Goal: Transaction & Acquisition: Purchase product/service

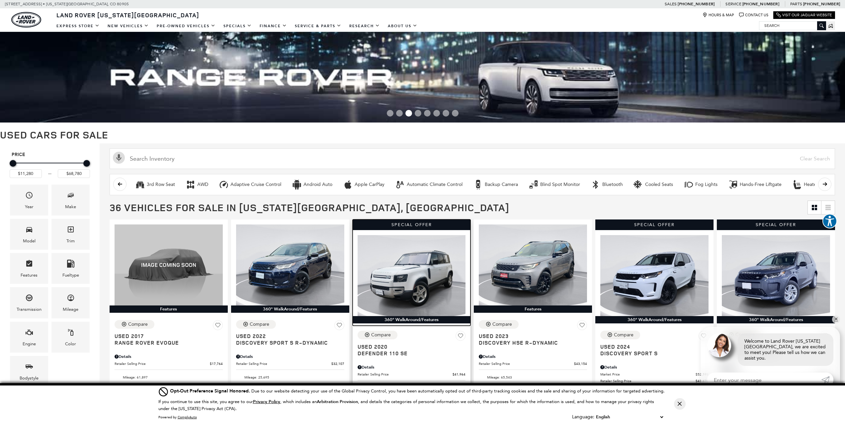
click at [392, 284] on img at bounding box center [412, 275] width 108 height 81
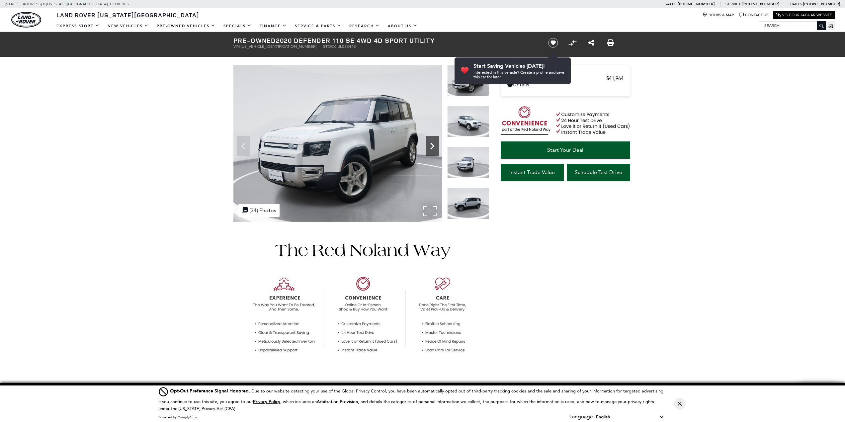
click at [430, 139] on div "Next" at bounding box center [432, 146] width 13 height 20
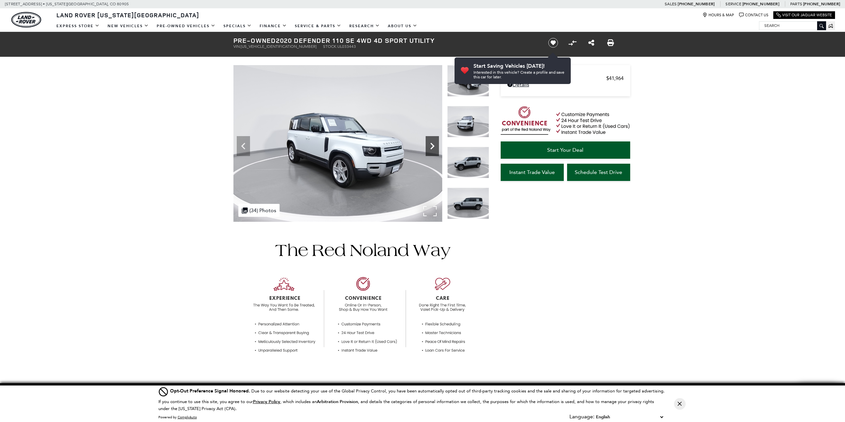
click at [430, 139] on div "Next" at bounding box center [432, 146] width 13 height 20
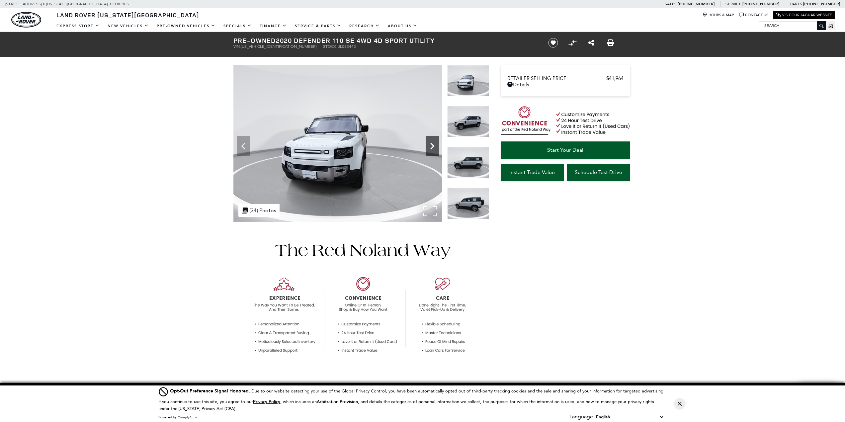
click at [430, 139] on div "Next" at bounding box center [432, 146] width 13 height 20
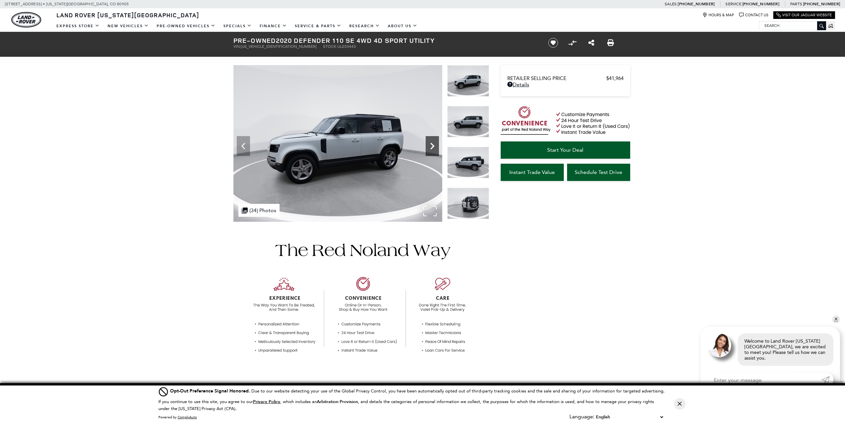
click at [430, 139] on div "Next" at bounding box center [432, 146] width 13 height 20
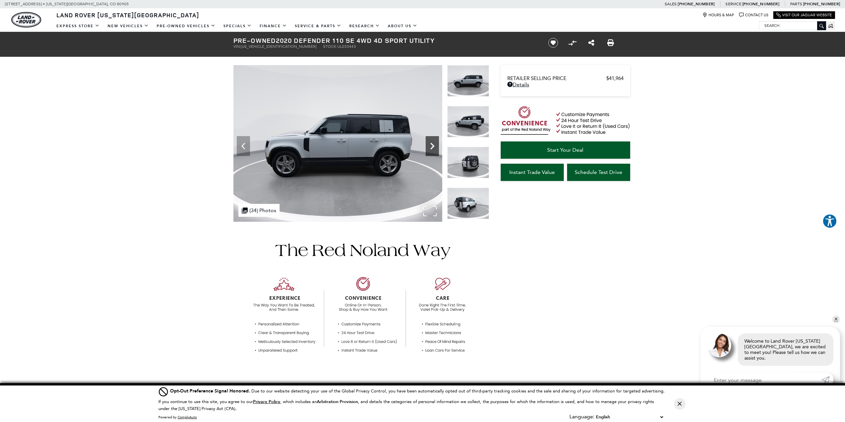
click at [430, 139] on div "Next" at bounding box center [432, 146] width 13 height 20
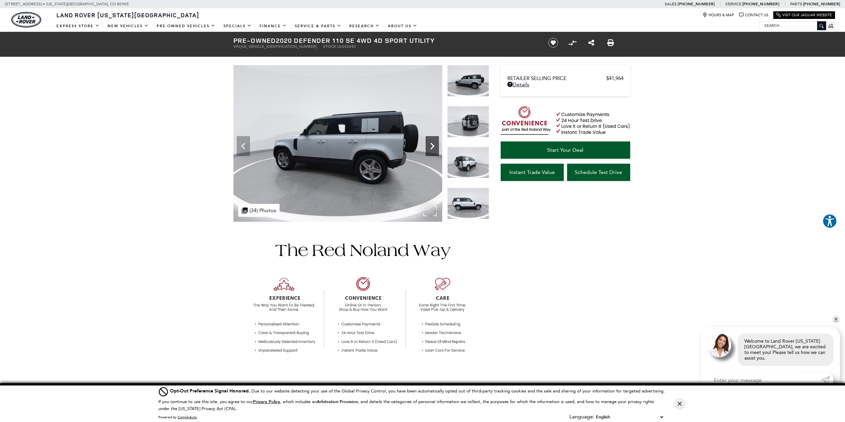
click at [430, 139] on div "Next" at bounding box center [432, 146] width 13 height 20
